Goal: Find specific page/section: Find specific page/section

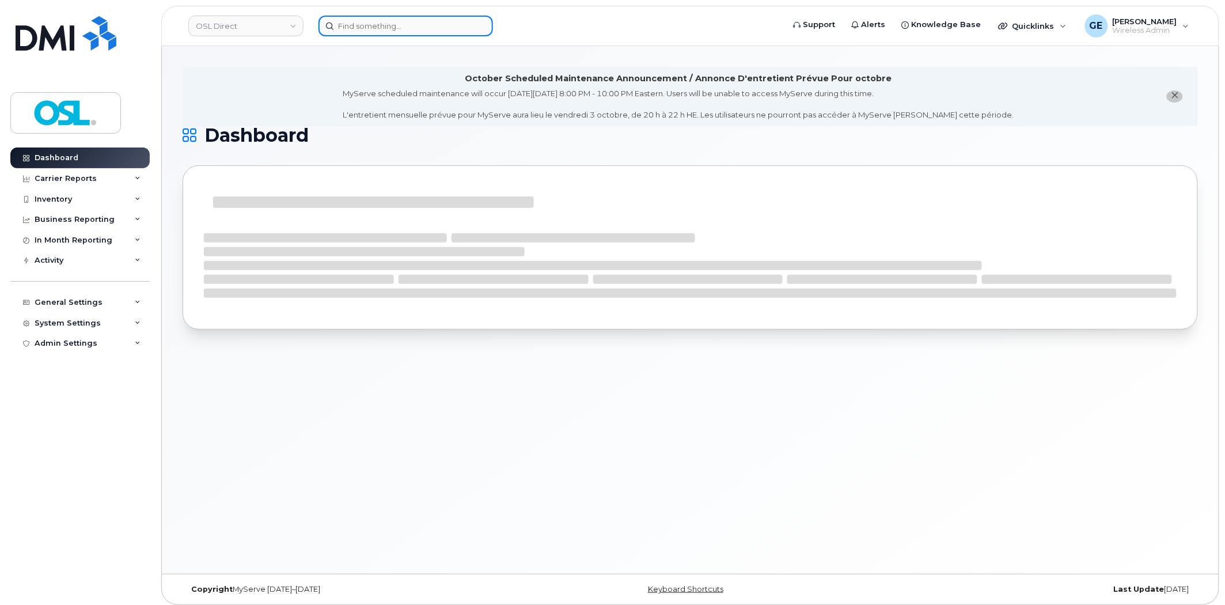
click at [359, 26] on input at bounding box center [406, 26] width 175 height 21
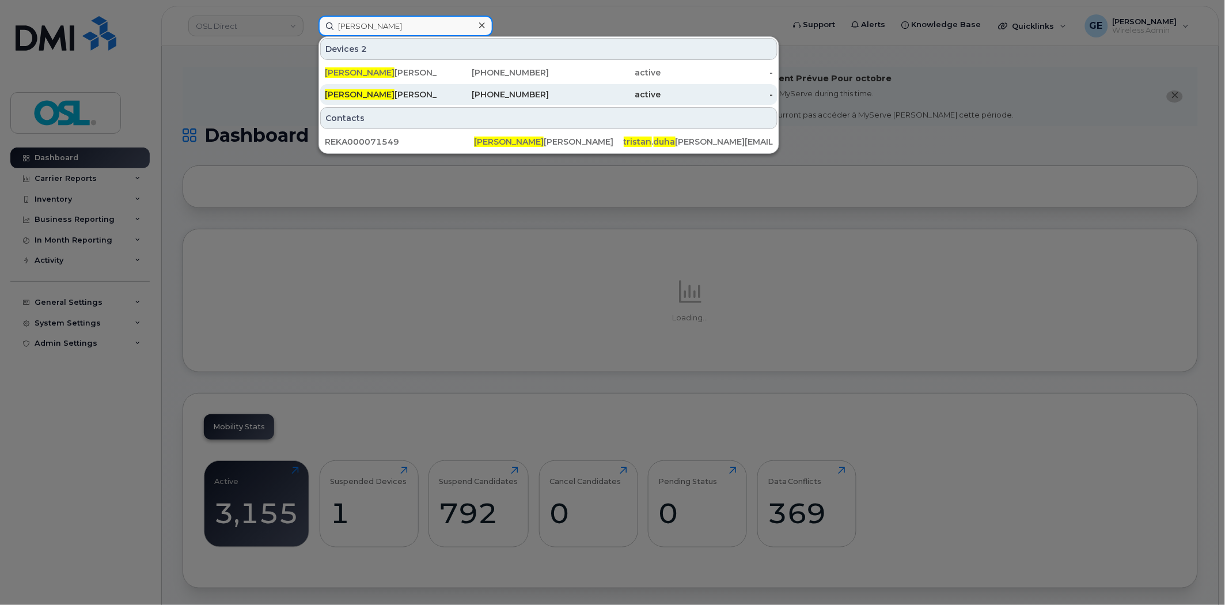
type input "tristan duha"
click at [468, 93] on div "581-459-6226" at bounding box center [493, 95] width 112 height 12
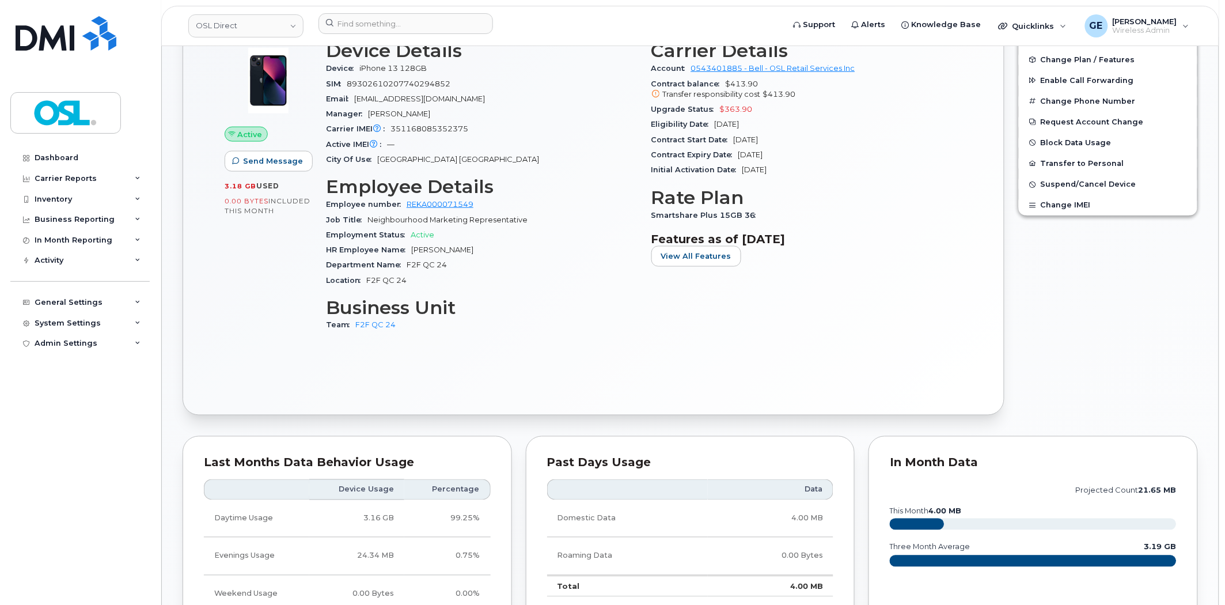
scroll to position [448, 0]
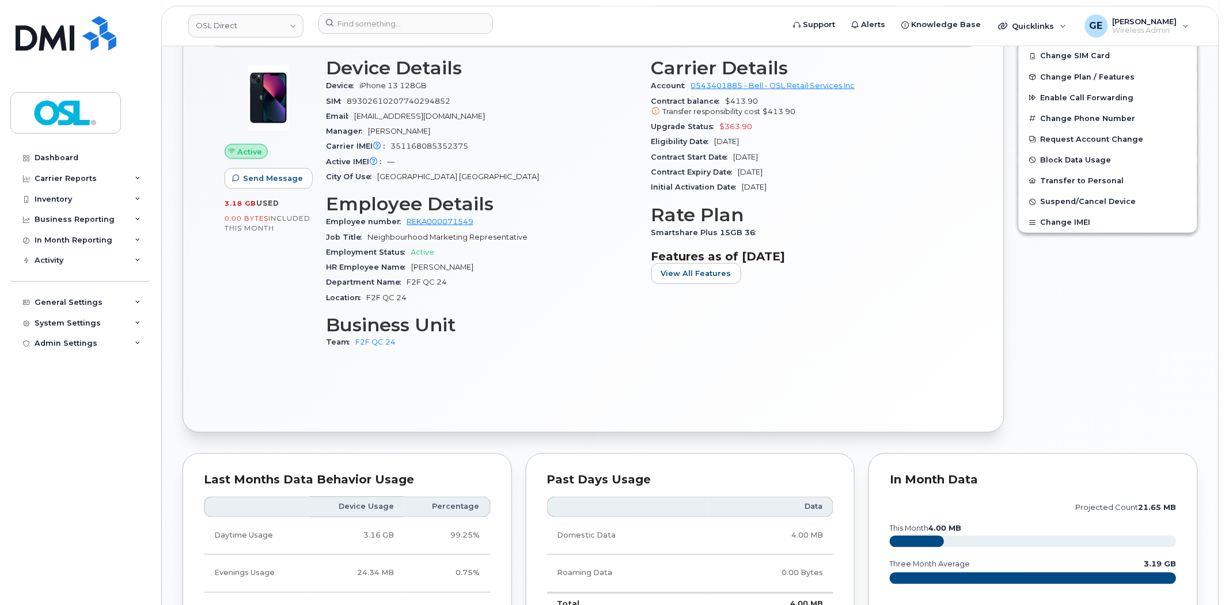
click at [711, 234] on span "Smartshare Plus 15GB 36" at bounding box center [707, 232] width 111 height 9
click at [692, 236] on span "Smartshare Plus 15GB 36" at bounding box center [707, 232] width 111 height 9
click at [661, 236] on span "Smartshare Plus 15GB 36" at bounding box center [707, 232] width 111 height 9
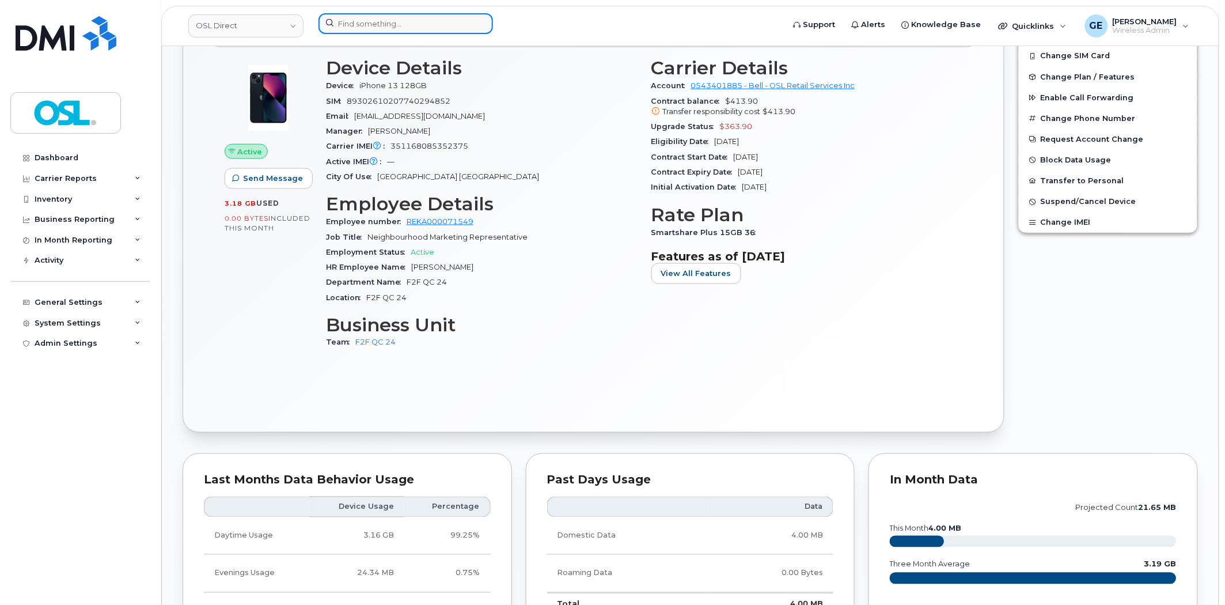
click at [405, 14] on input at bounding box center [406, 23] width 175 height 21
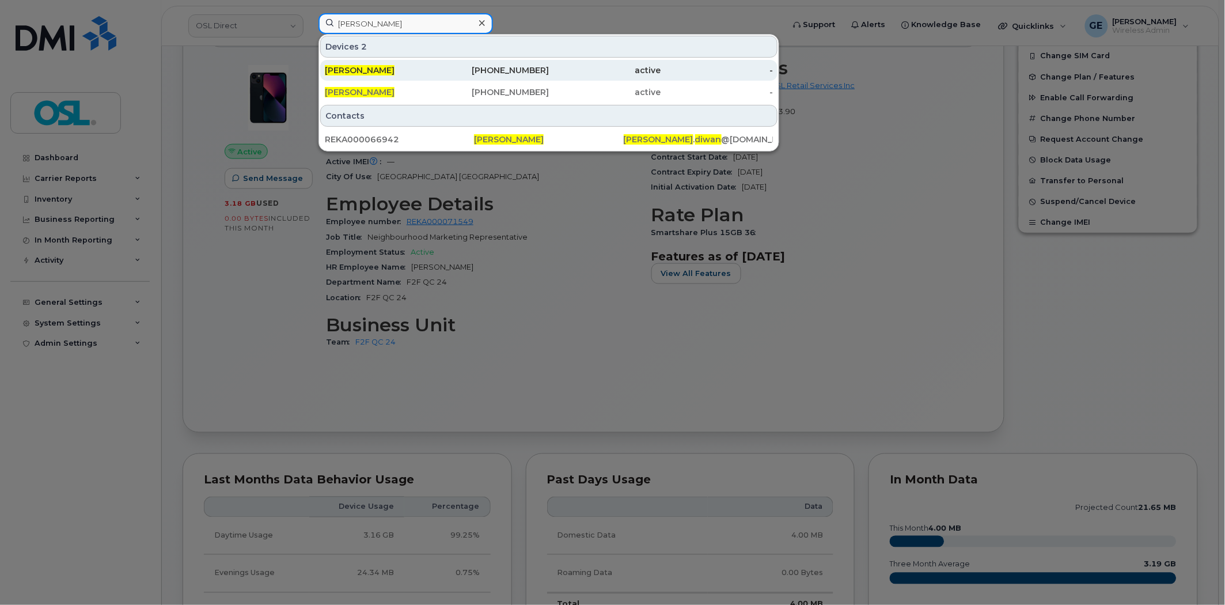
type input "[PERSON_NAME]"
click at [479, 71] on div "[PHONE_NUMBER]" at bounding box center [493, 71] width 112 height 12
